Goal: Share content

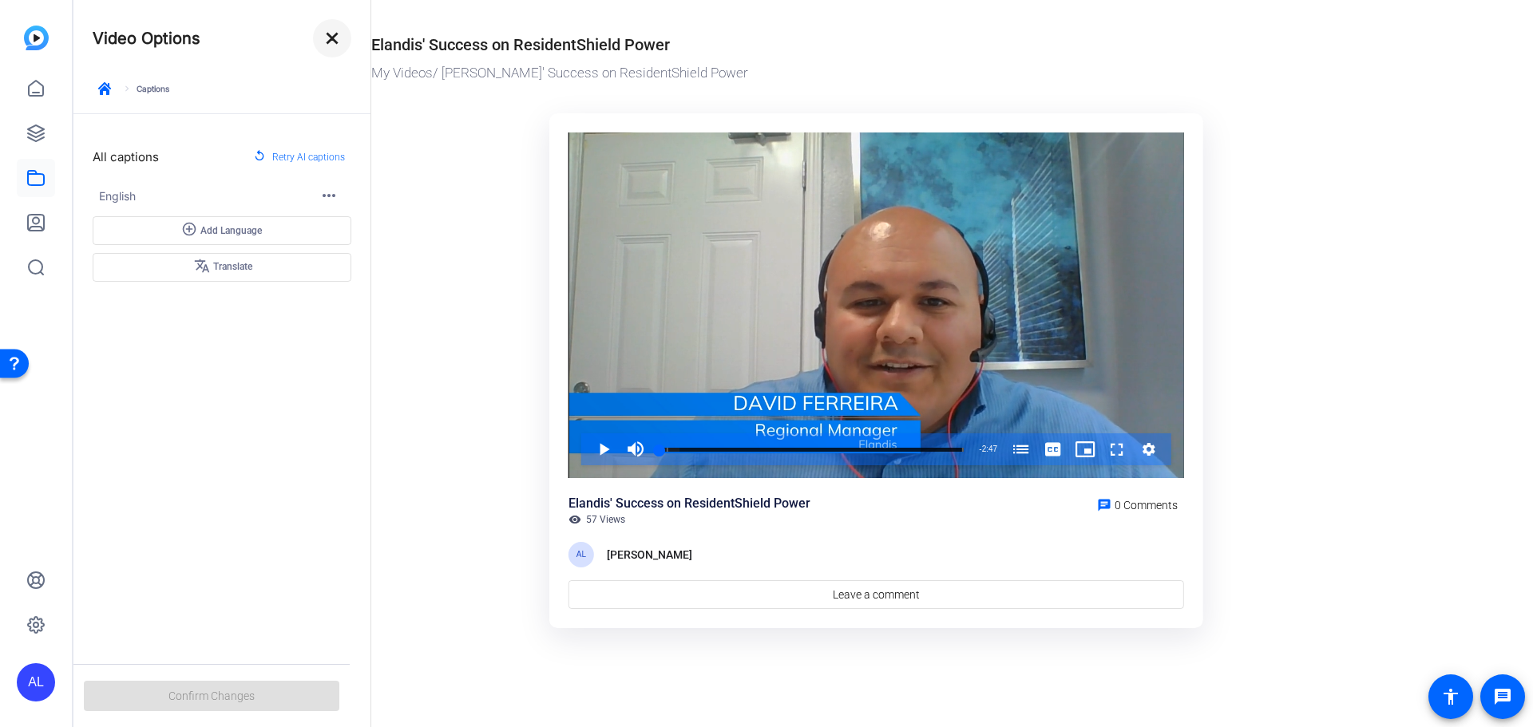
click at [339, 32] on mat-icon "close" at bounding box center [332, 38] width 19 height 19
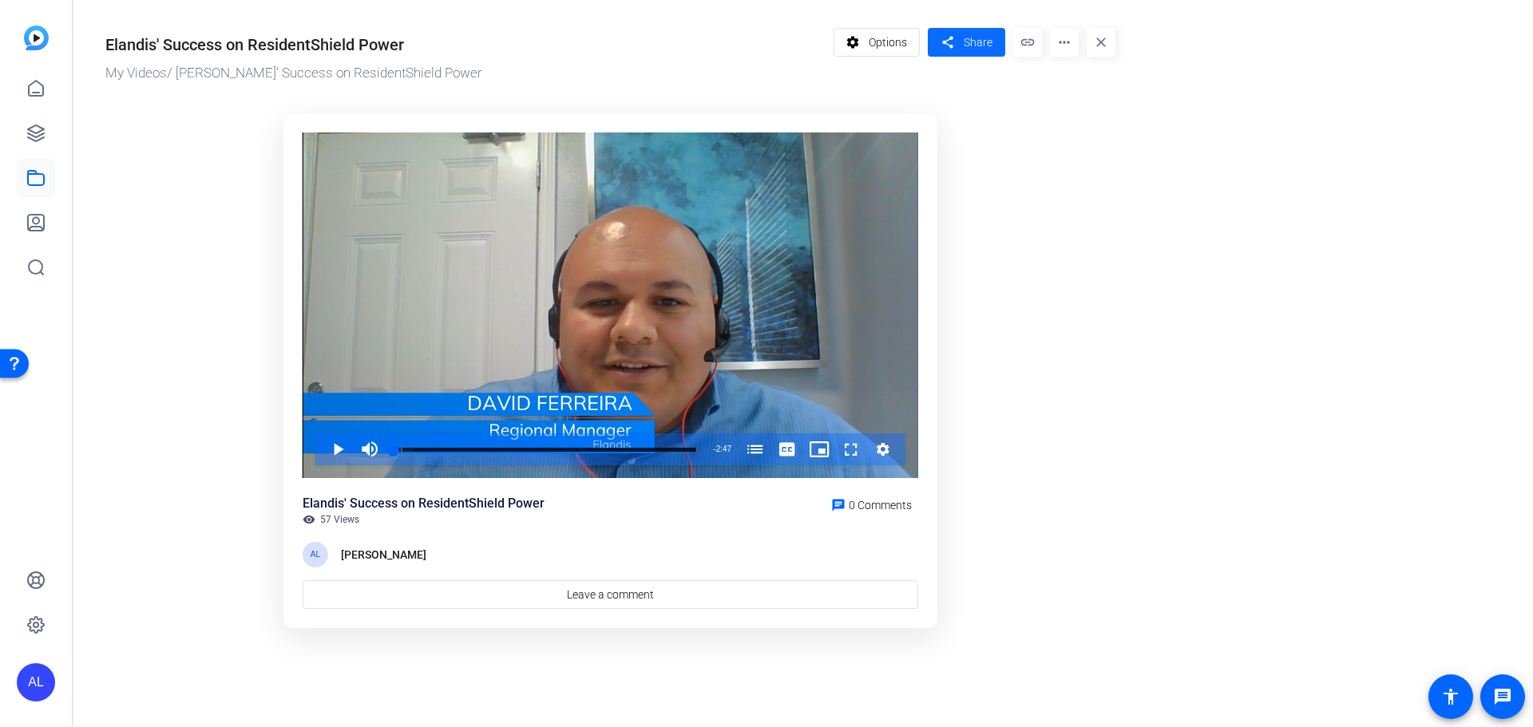
click at [974, 39] on span "Share" at bounding box center [978, 42] width 29 height 17
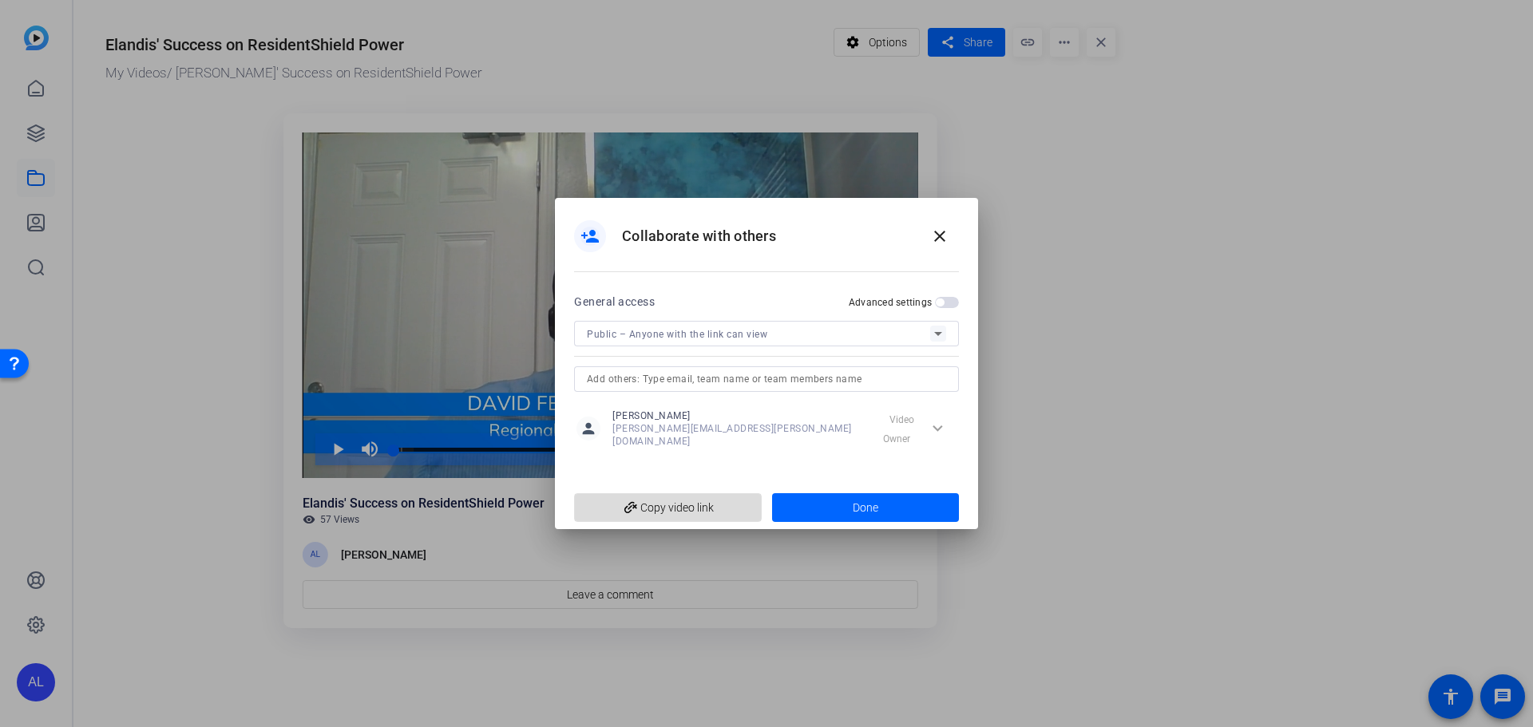
click at [608, 505] on span "add_link Copy video link" at bounding box center [668, 508] width 162 height 30
click at [927, 238] on span at bounding box center [940, 236] width 38 height 38
